Goal: Task Accomplishment & Management: Manage account settings

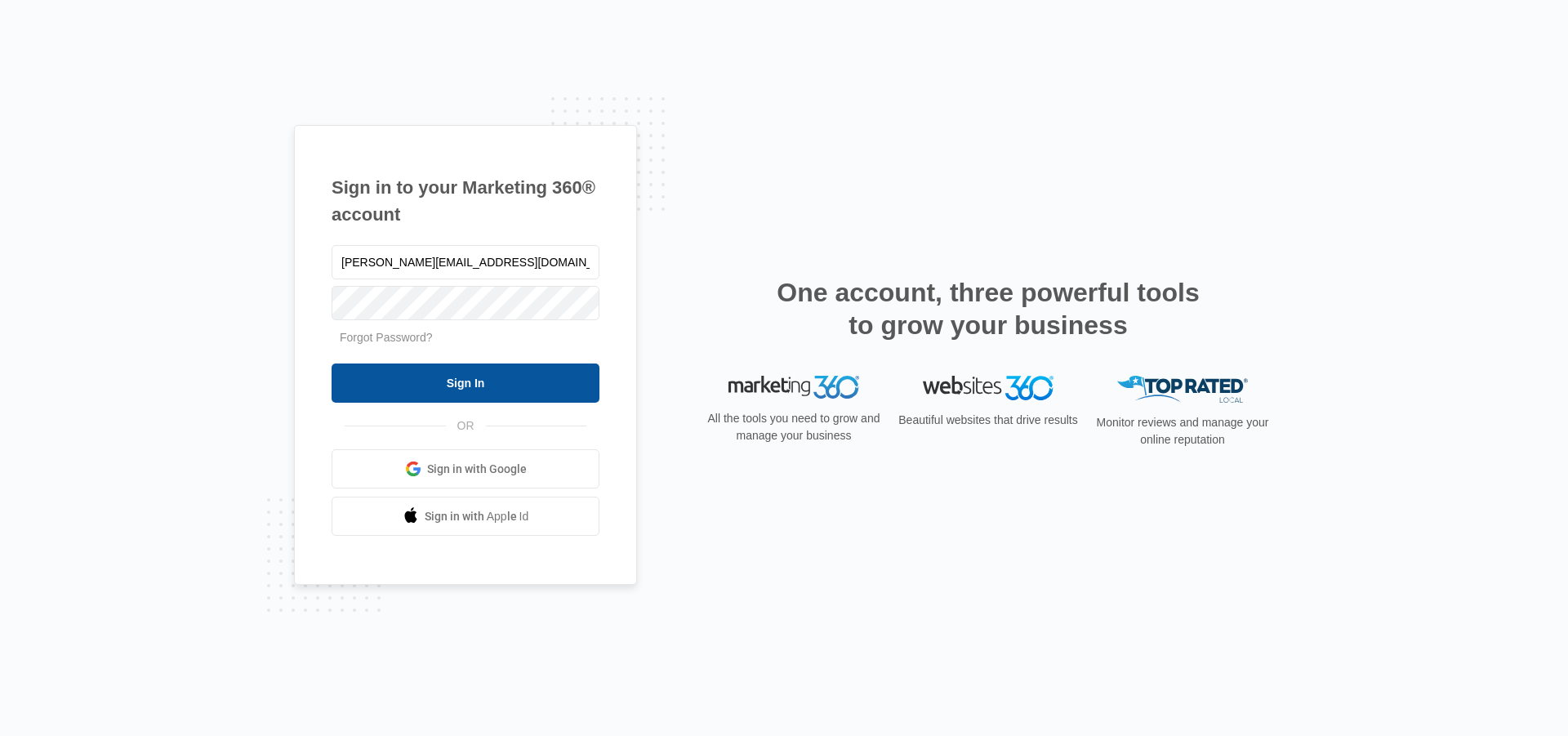
type input "[PERSON_NAME][EMAIL_ADDRESS][DOMAIN_NAME]"
click at [449, 385] on input "Sign In" at bounding box center [466, 383] width 268 height 39
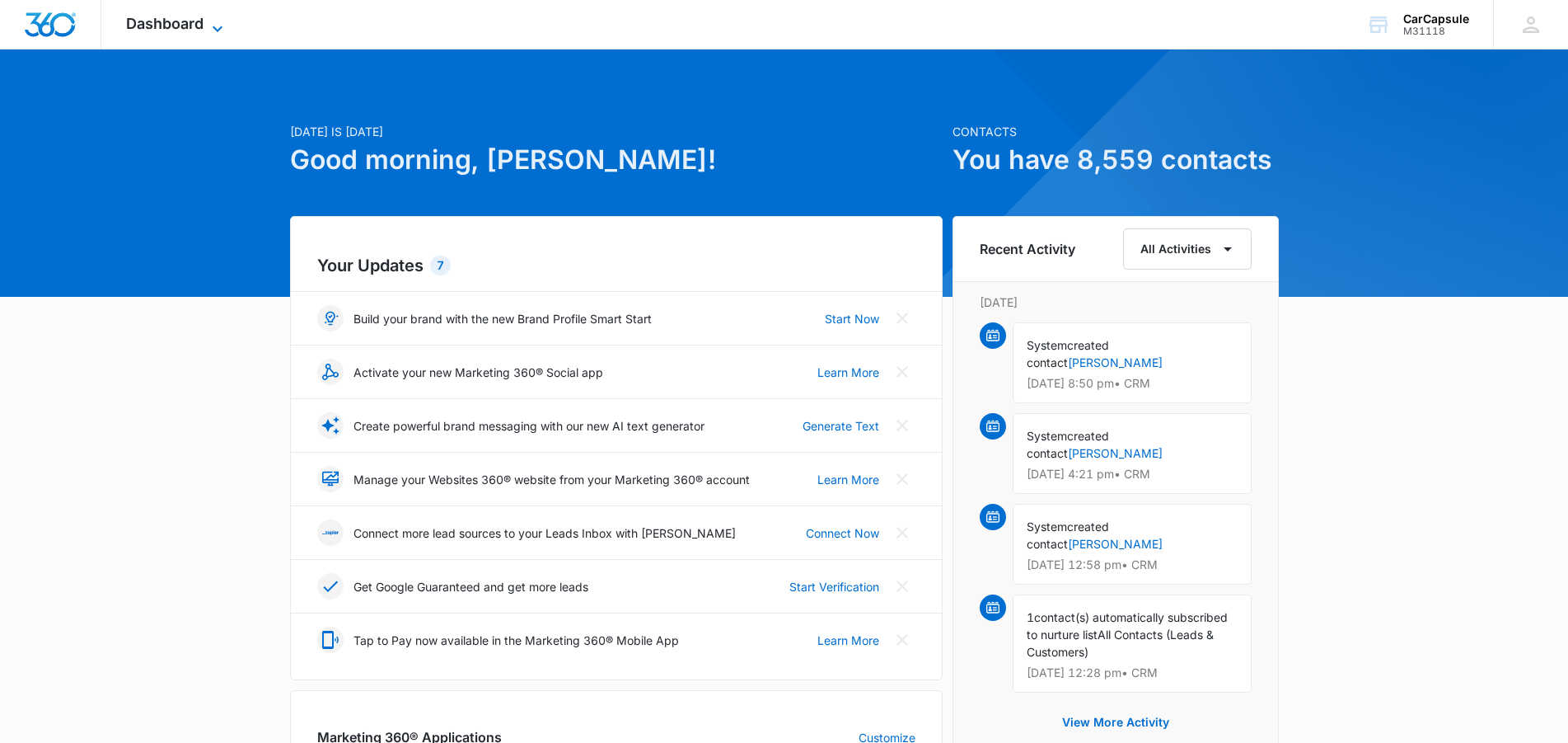
click at [199, 30] on span "Dashboard" at bounding box center [165, 24] width 78 height 18
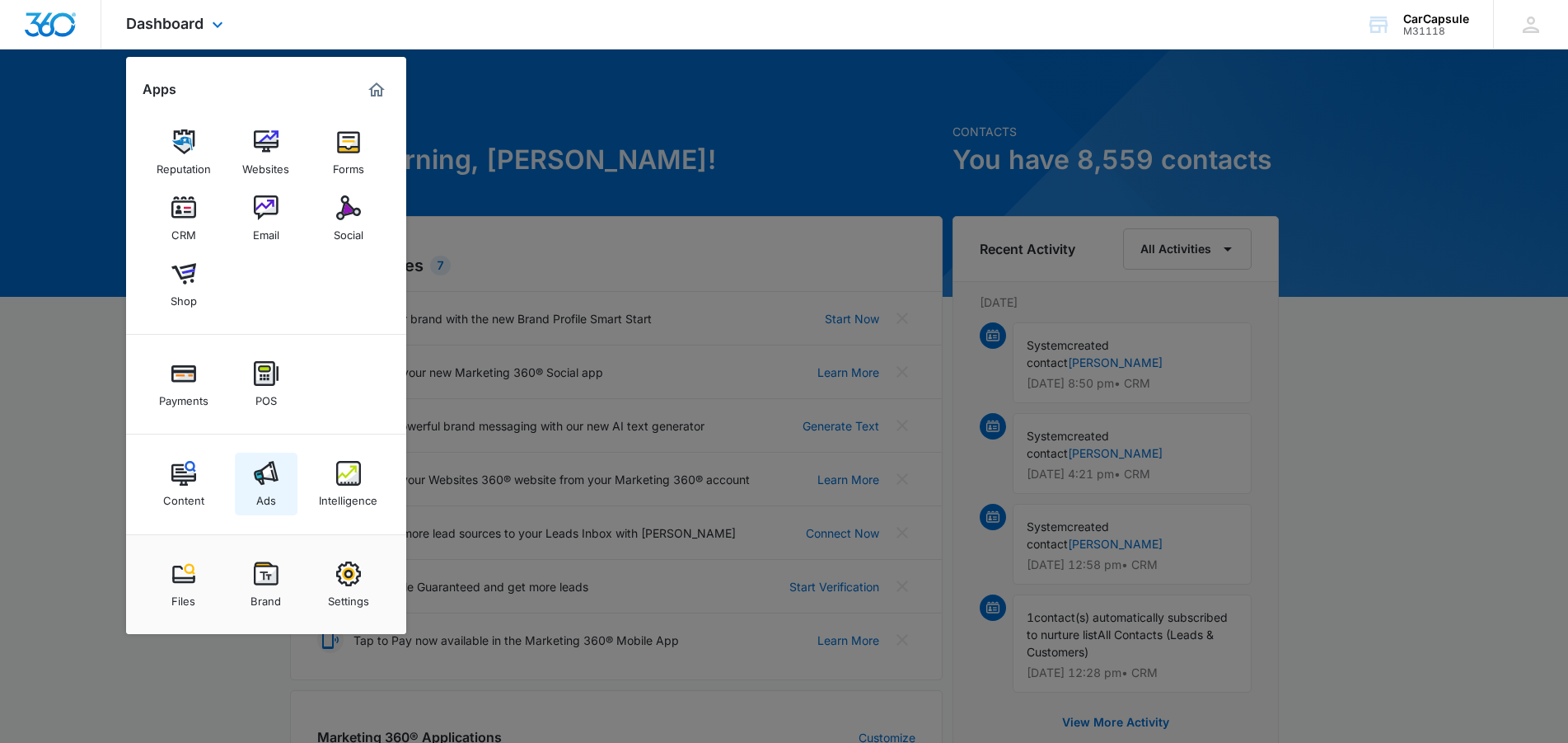
click at [256, 501] on div "Ads" at bounding box center [266, 497] width 20 height 22
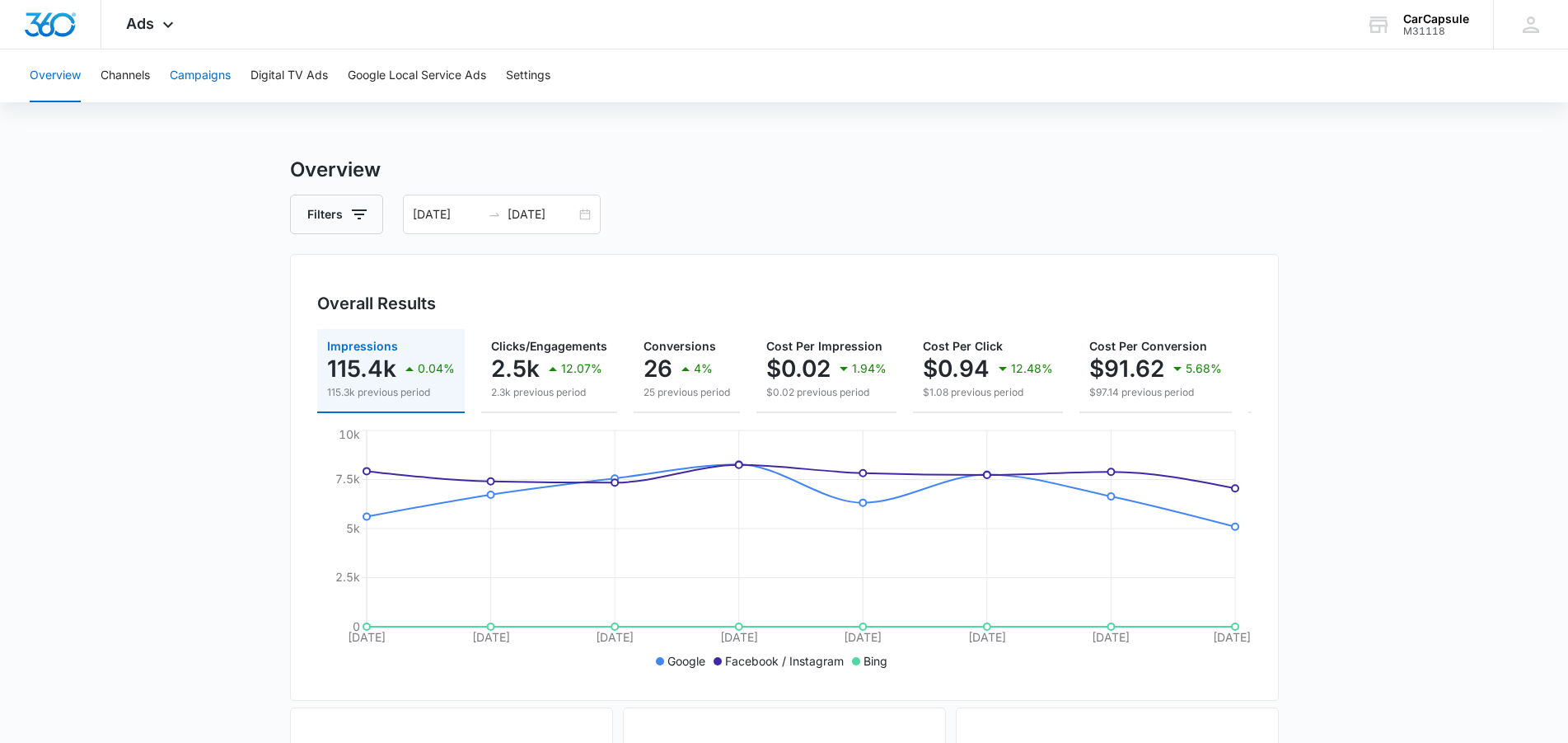
click at [195, 70] on button "Campaigns" at bounding box center [200, 76] width 61 height 53
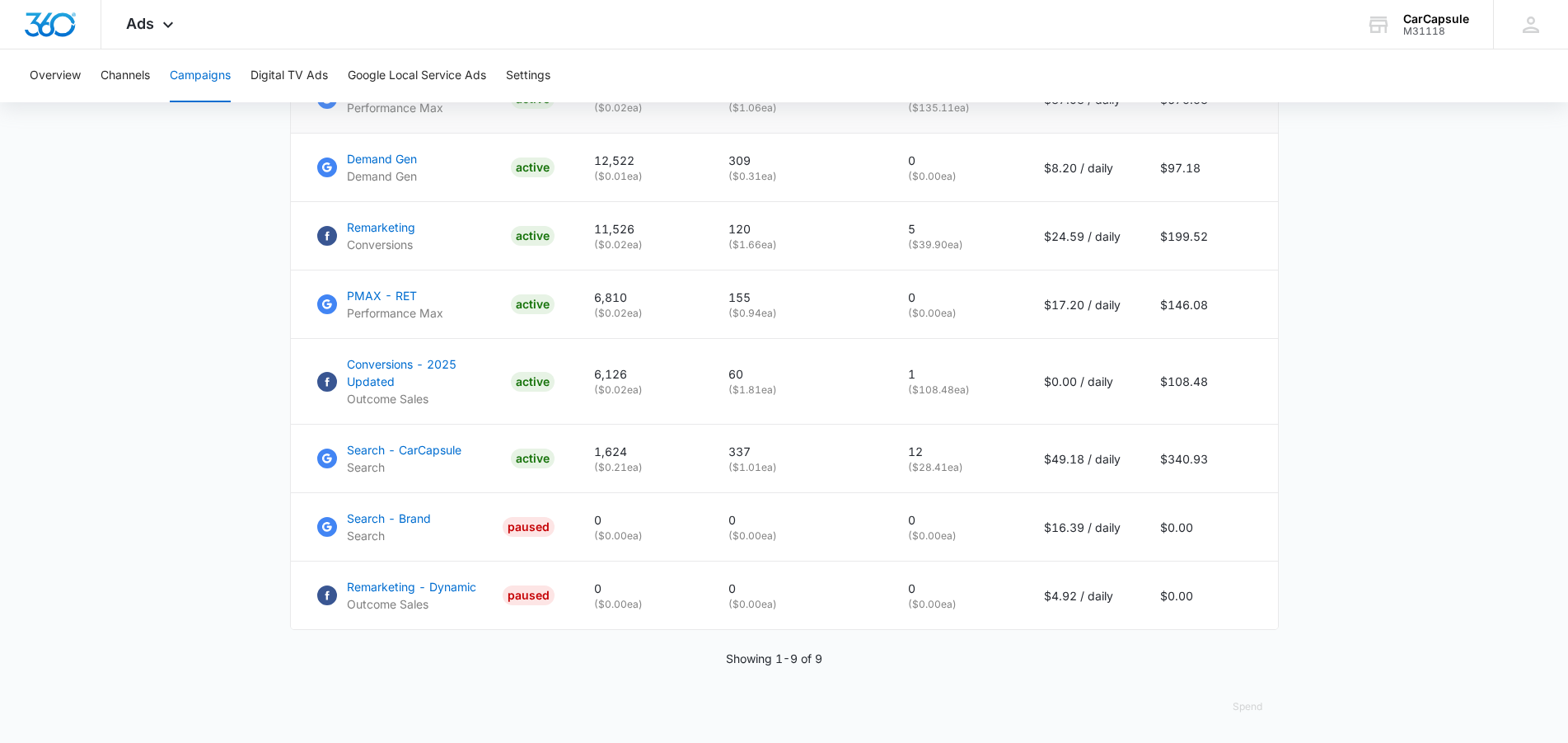
scroll to position [421, 0]
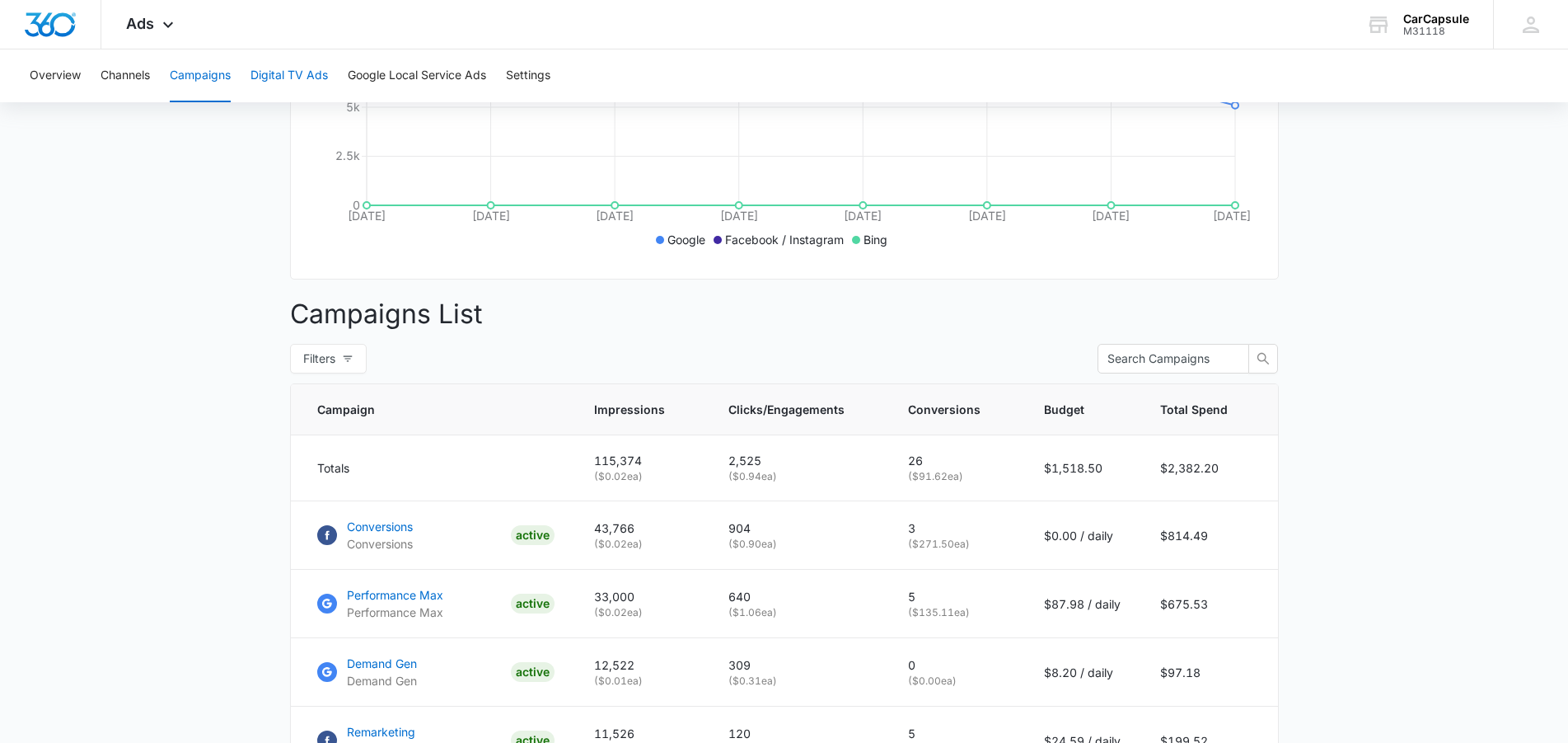
click at [315, 76] on button "Digital TV Ads" at bounding box center [288, 76] width 78 height 53
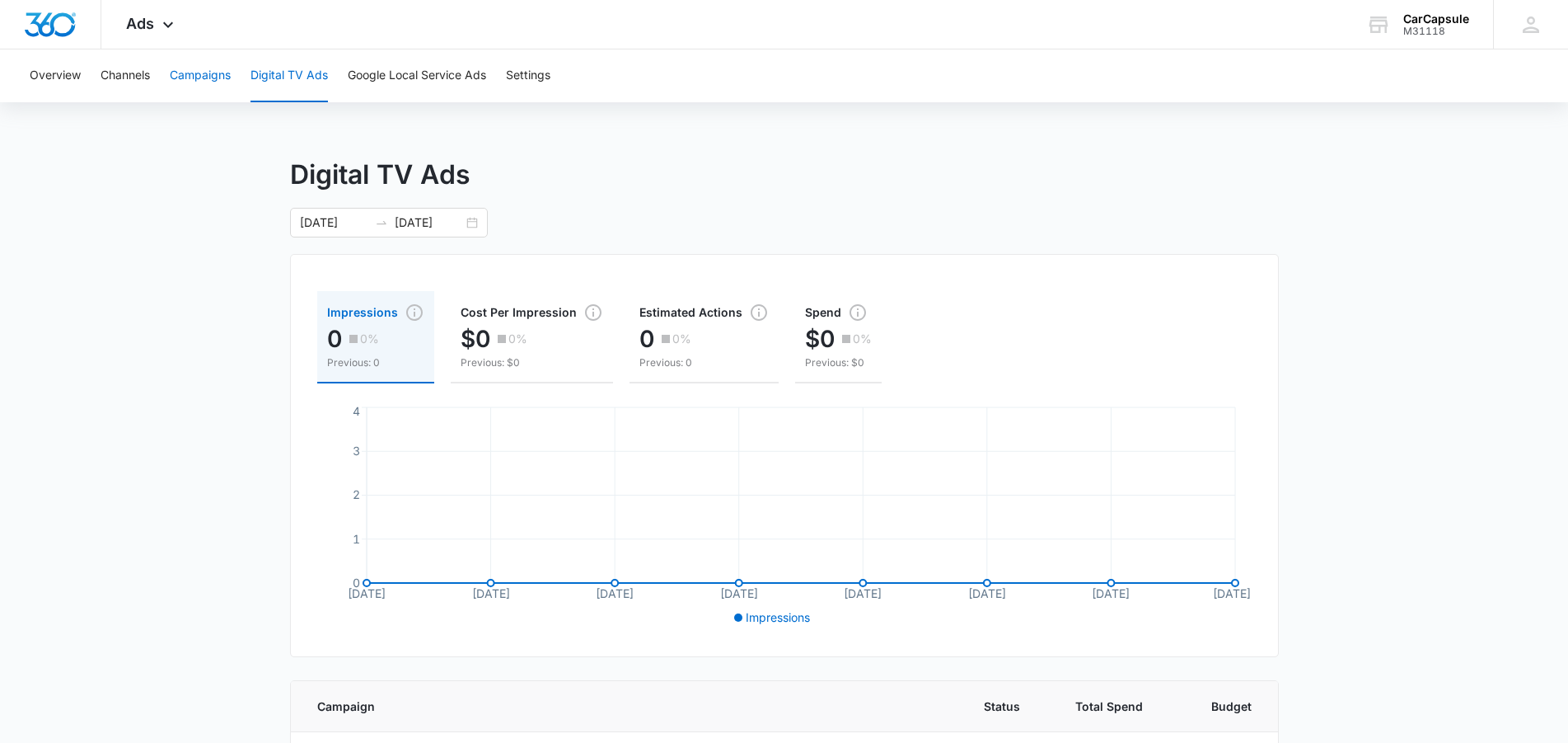
click at [216, 75] on button "Campaigns" at bounding box center [200, 76] width 61 height 53
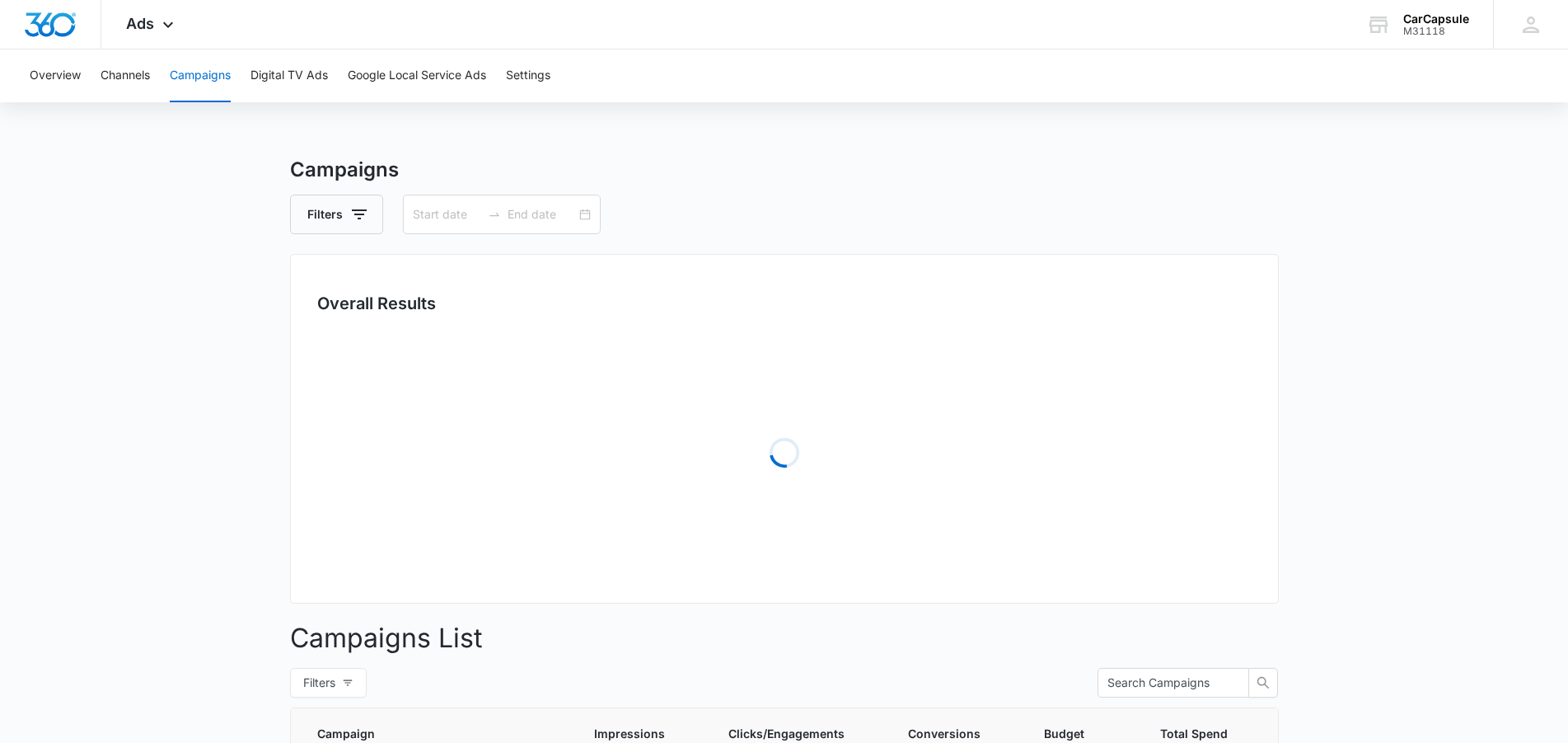
type input "[DATE]"
